Goal: Task Accomplishment & Management: Use online tool/utility

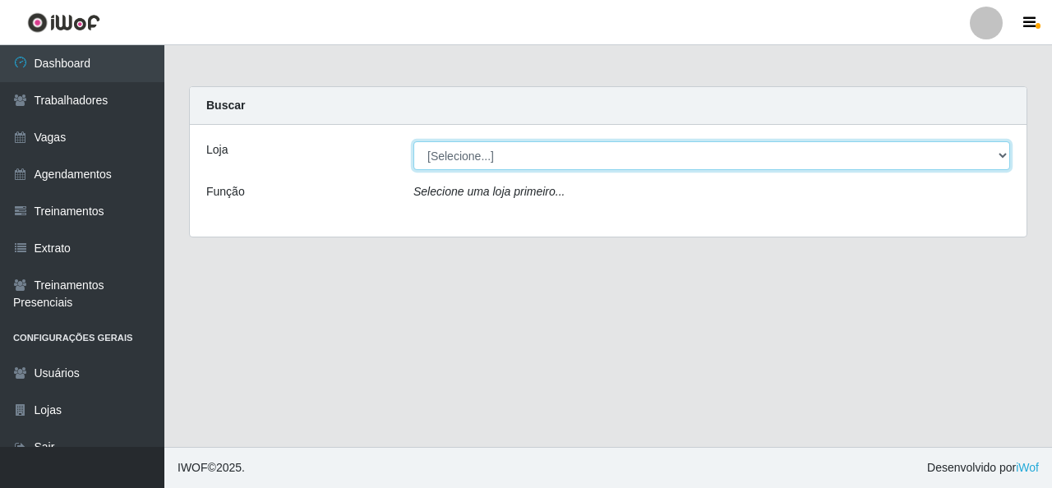
click at [959, 159] on select "[Selecione...] Rede Econômico - Malvinas Rede Econômico - Prata" at bounding box center [711, 155] width 597 height 29
select select "194"
click at [413, 141] on select "[Selecione...] Rede Econômico - Malvinas Rede Econômico - Prata" at bounding box center [711, 155] width 597 height 29
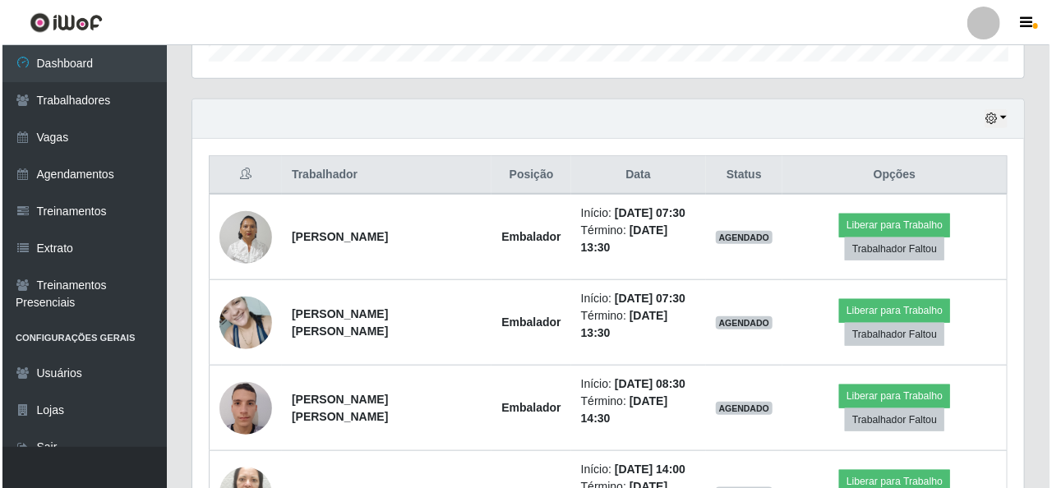
scroll to position [575, 0]
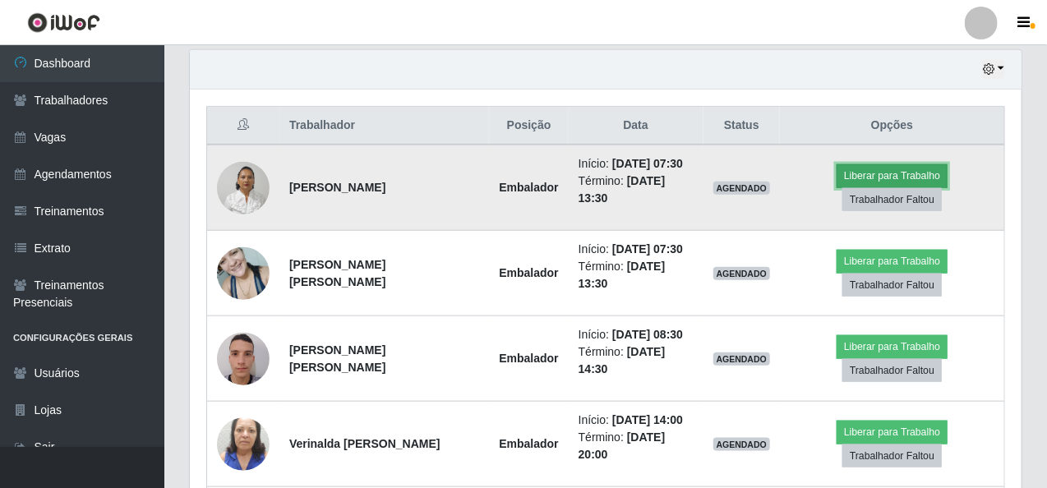
click at [837, 178] on button "Liberar para Trabalho" at bounding box center [892, 175] width 111 height 23
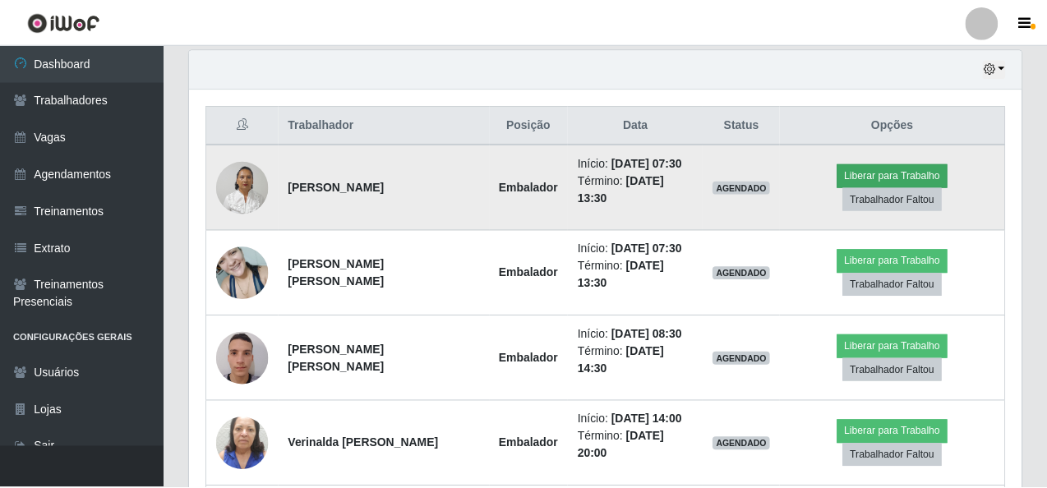
scroll to position [341, 825]
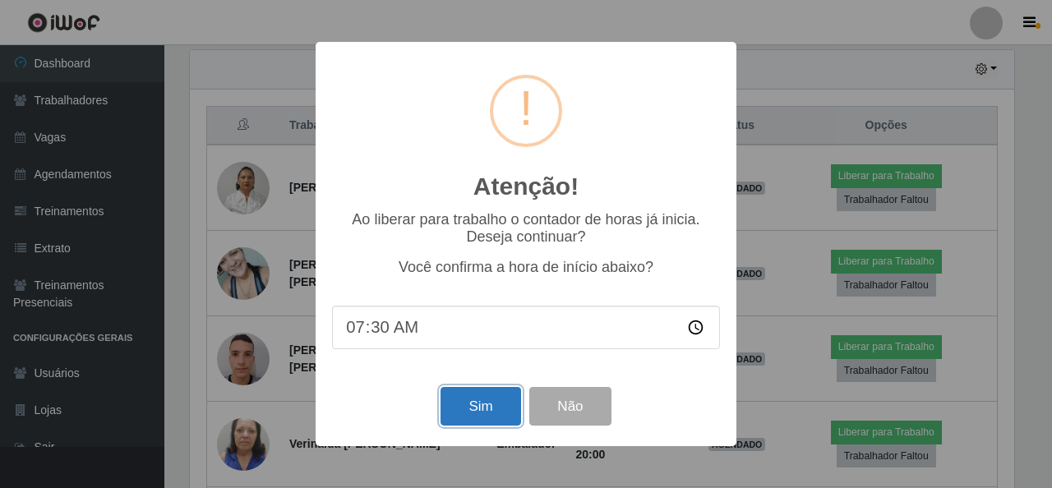
click at [486, 405] on button "Sim" at bounding box center [481, 406] width 80 height 39
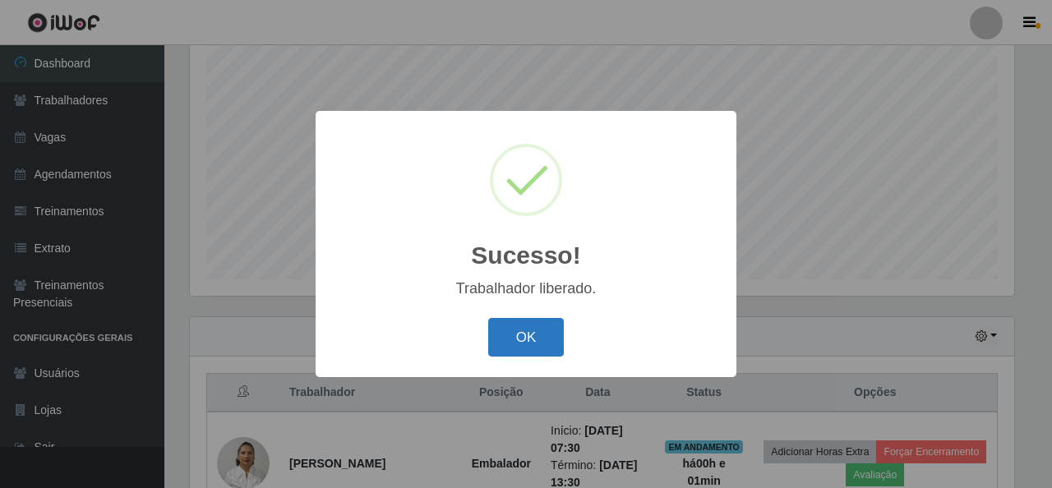
click at [543, 333] on button "OK" at bounding box center [526, 337] width 76 height 39
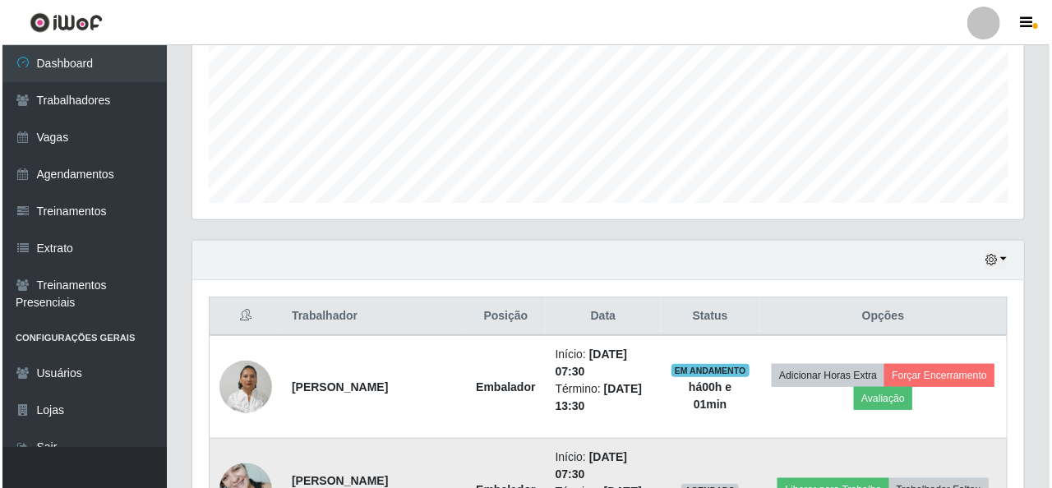
scroll to position [555, 0]
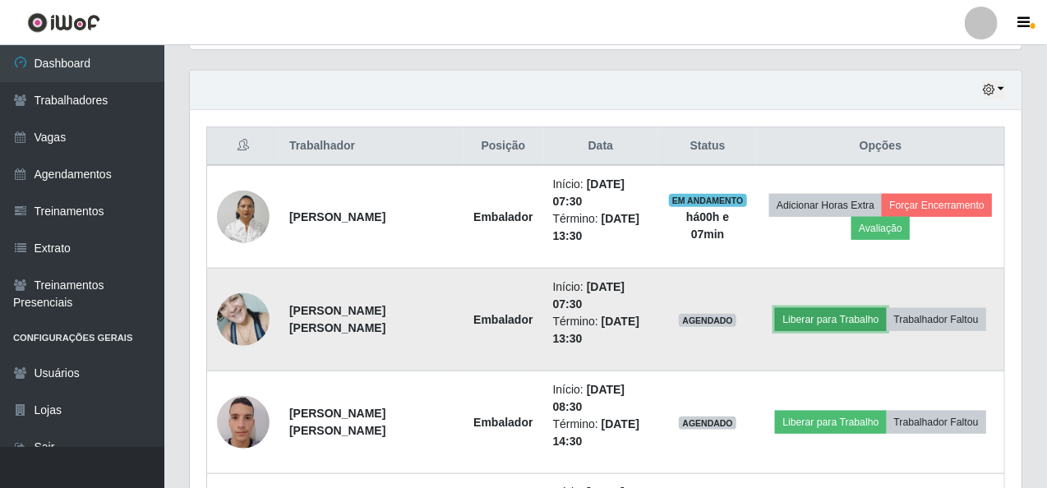
click at [809, 323] on button "Liberar para Trabalho" at bounding box center [830, 319] width 111 height 23
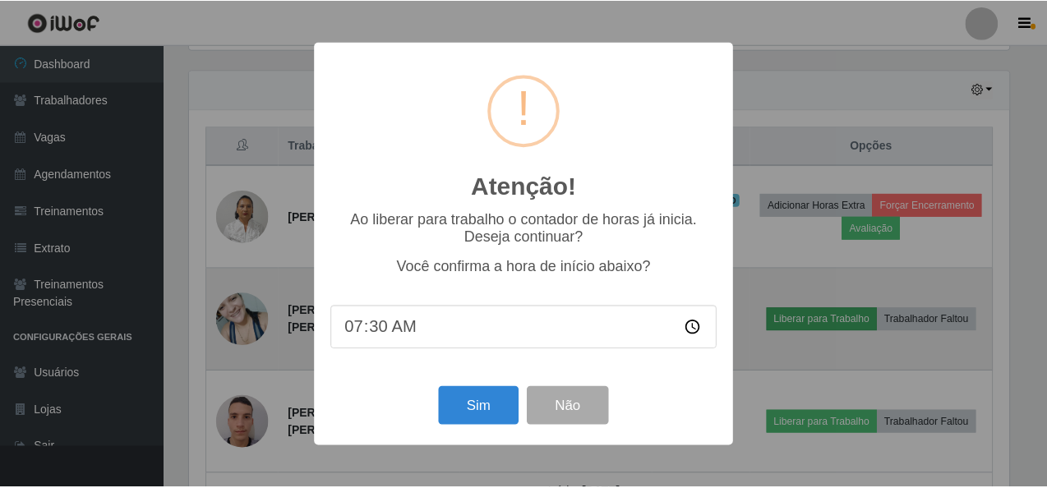
scroll to position [341, 825]
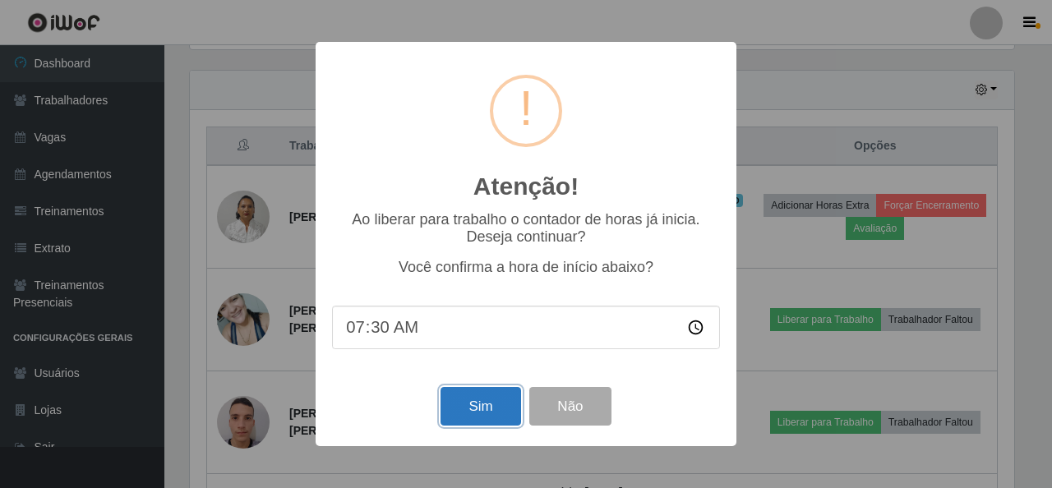
click at [483, 399] on button "Sim" at bounding box center [481, 406] width 80 height 39
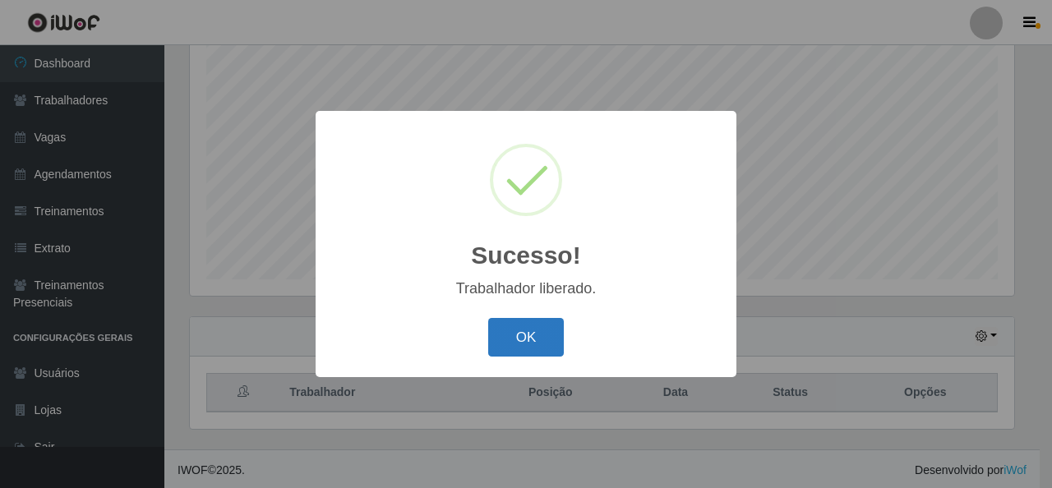
click at [526, 336] on button "OK" at bounding box center [526, 337] width 76 height 39
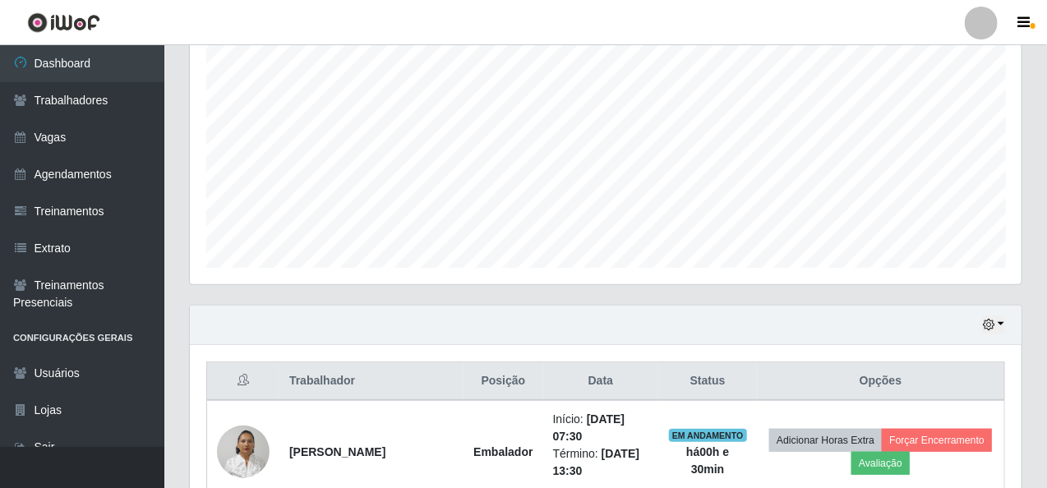
scroll to position [348, 0]
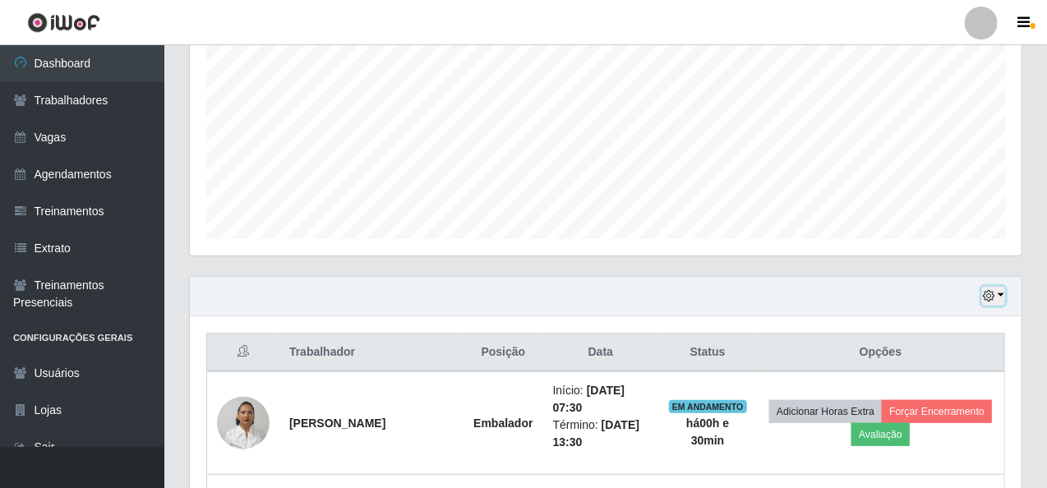
click at [1003, 295] on button "button" at bounding box center [993, 296] width 23 height 19
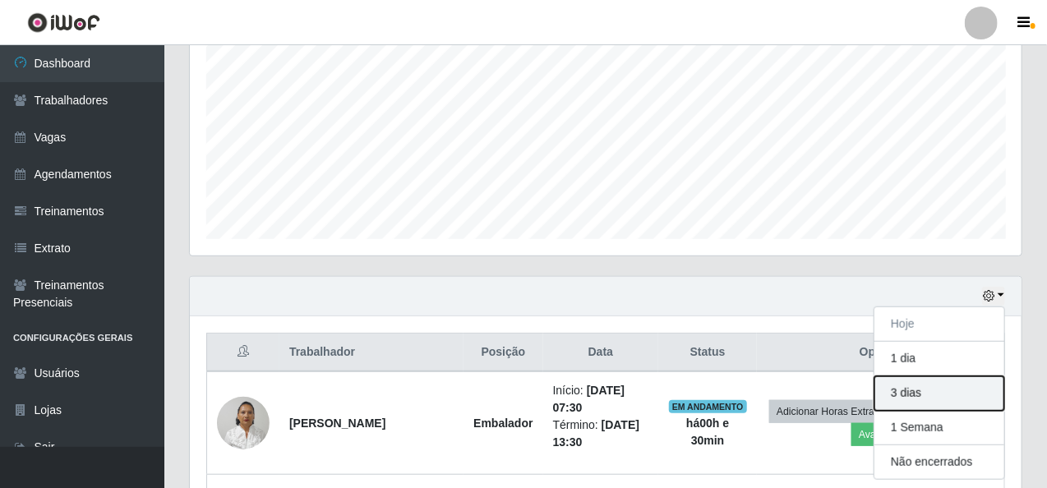
click at [934, 402] on button "3 dias" at bounding box center [939, 393] width 130 height 35
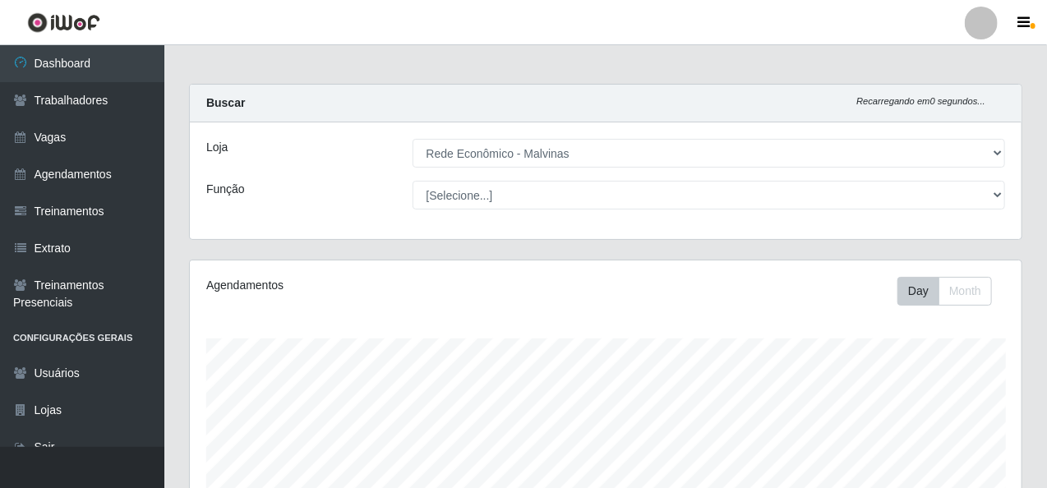
scroll to position [0, 0]
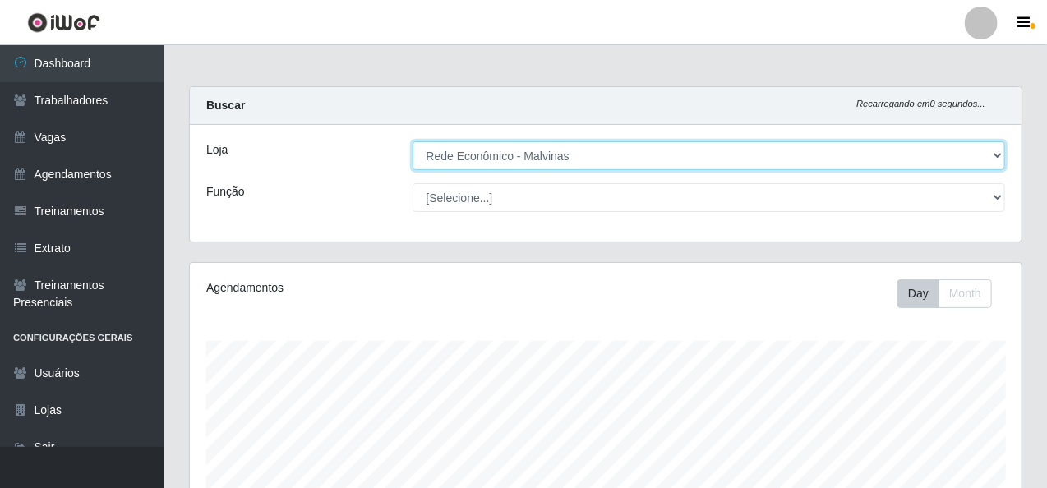
click at [1004, 152] on select "[Selecione...] Rede Econômico - Malvinas Rede Econômico - Prata" at bounding box center [709, 155] width 593 height 29
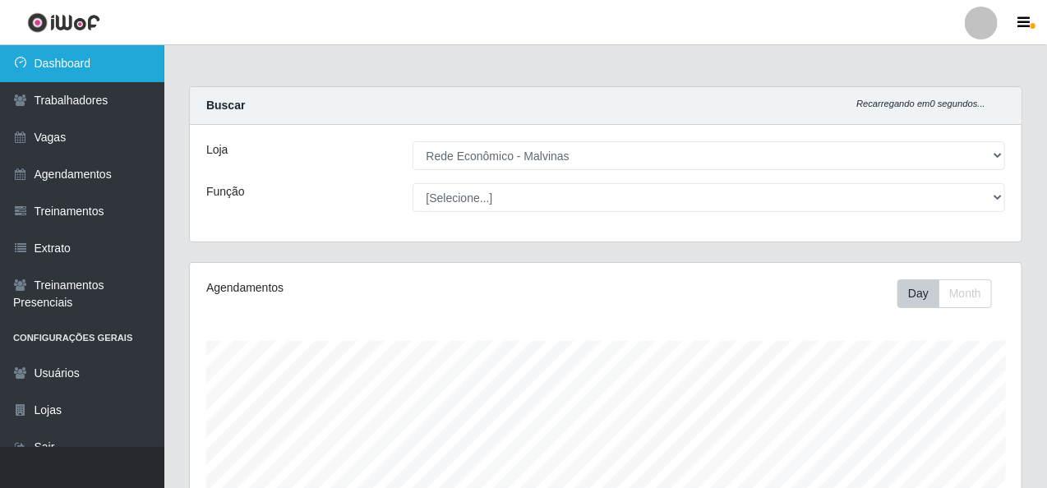
click at [85, 59] on link "Dashboard" at bounding box center [82, 63] width 164 height 37
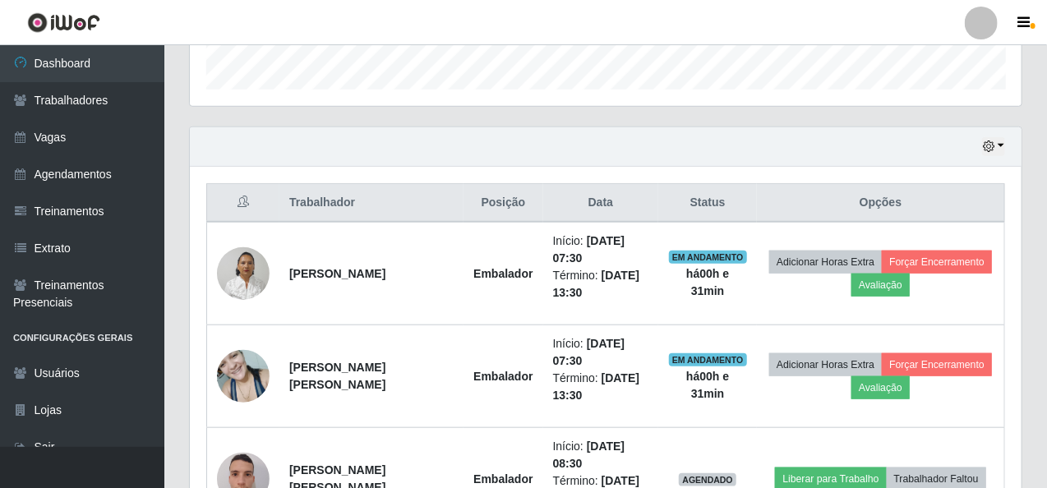
scroll to position [411, 0]
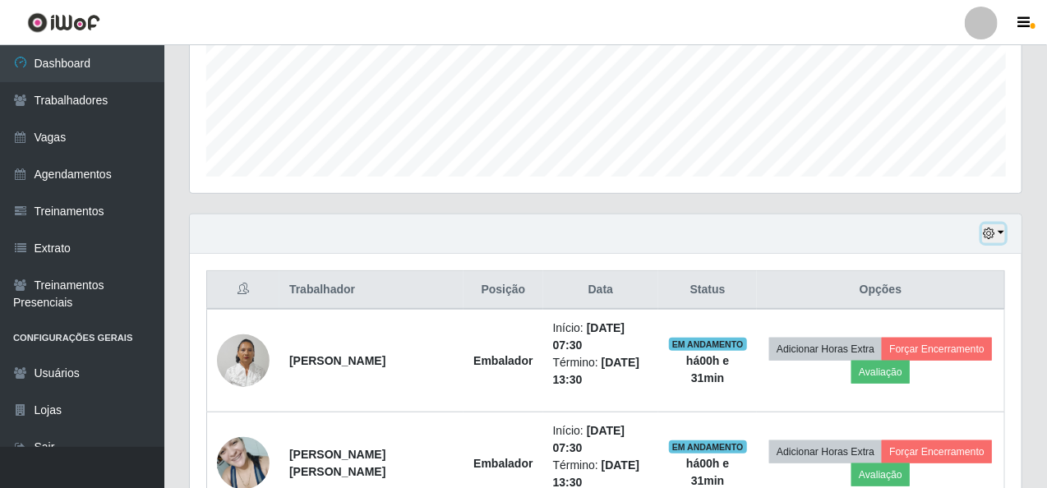
click at [1003, 229] on button "button" at bounding box center [993, 233] width 23 height 19
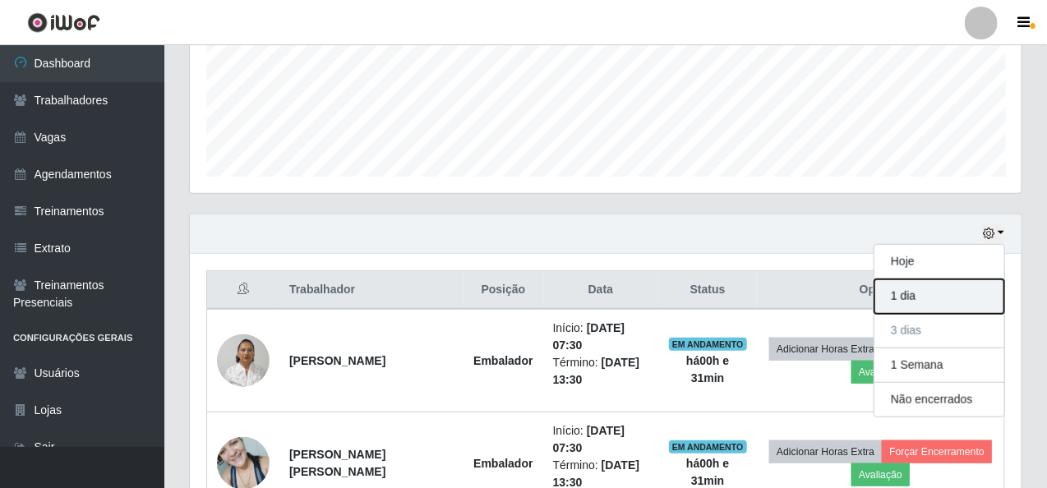
click at [911, 299] on button "1 dia" at bounding box center [939, 296] width 130 height 35
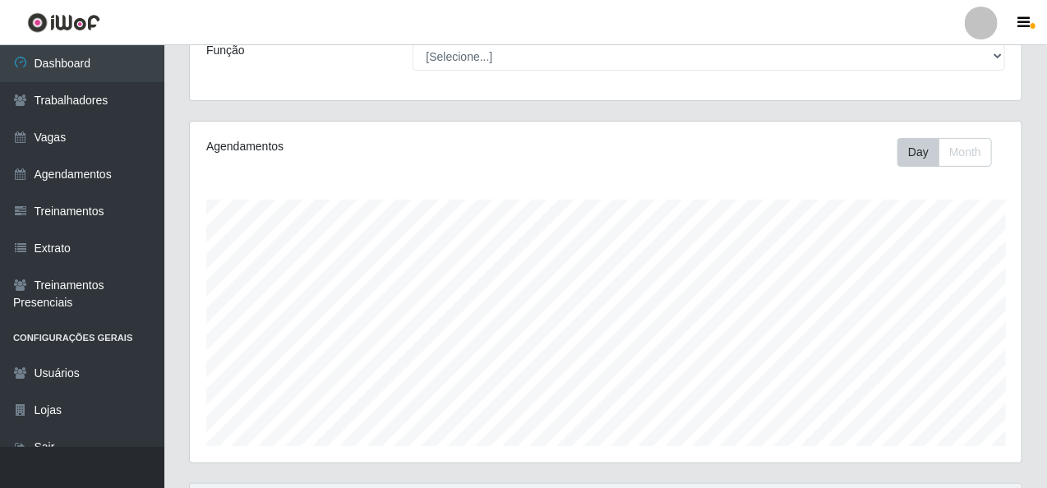
scroll to position [0, 0]
